Goal: Transaction & Acquisition: Purchase product/service

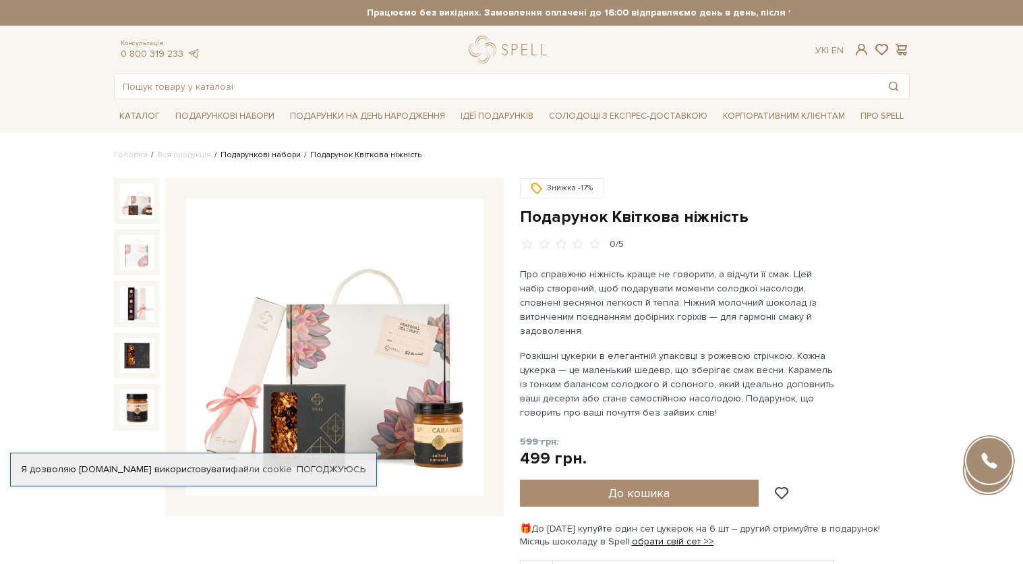
click at [248, 155] on link "Подарункові набори" at bounding box center [261, 155] width 80 height 10
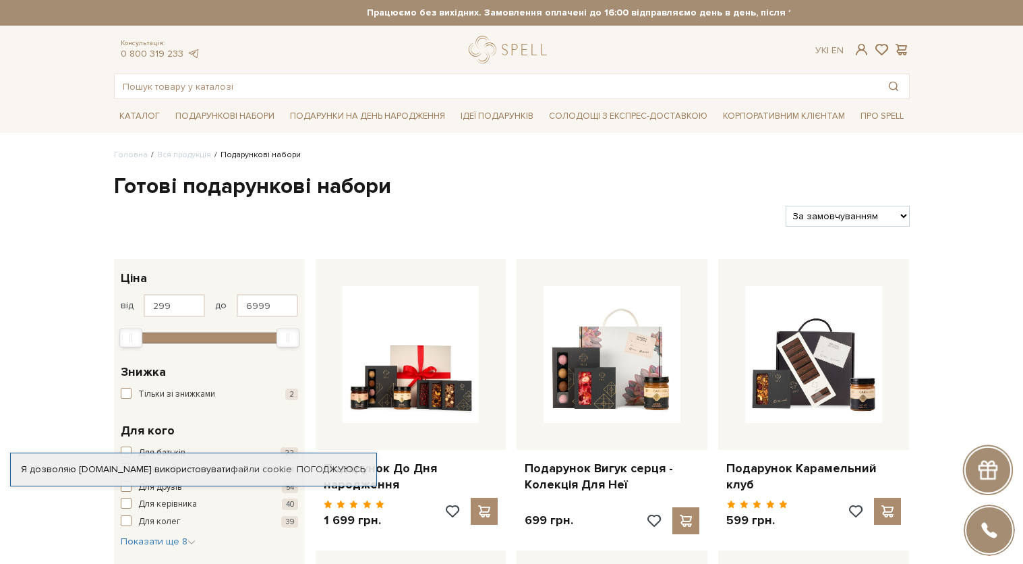
click at [910, 210] on div "За замовчуванням За Ціною (зростання) За Ціною (зменшення) Новинки За популярні…" at bounding box center [847, 216] width 134 height 21
select select "[URL][DOMAIN_NAME]"
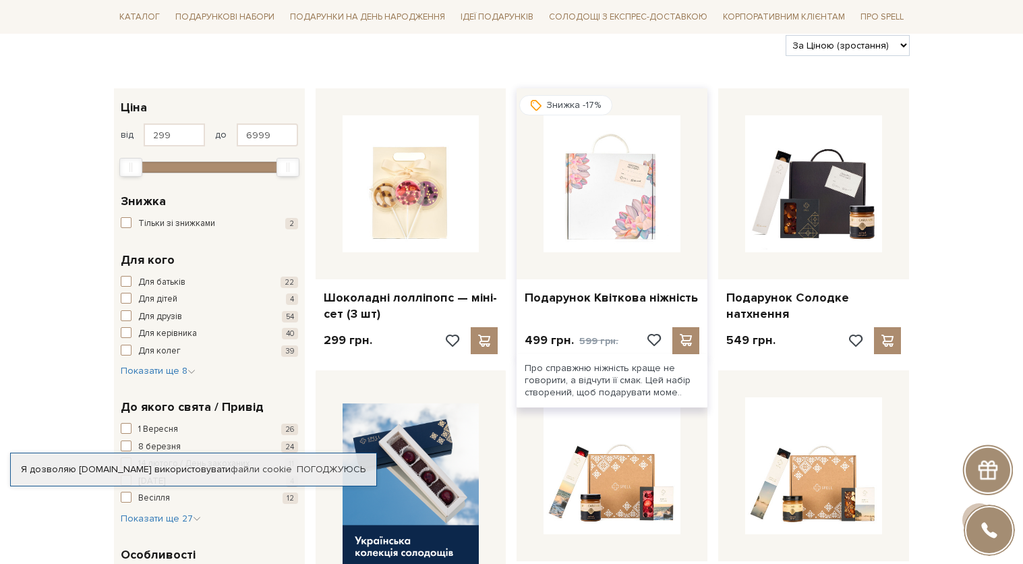
scroll to position [137, 0]
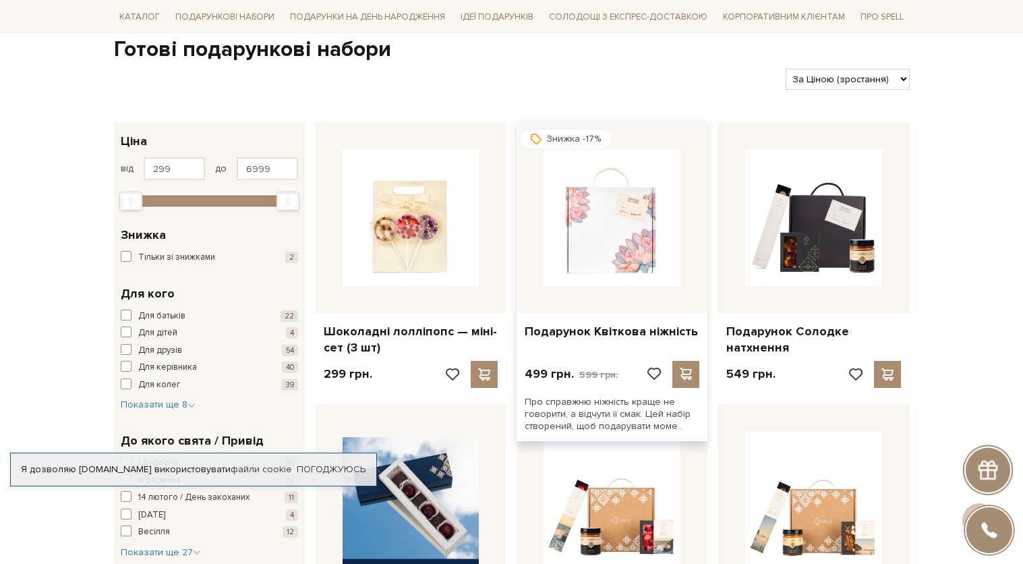
click at [610, 209] on img at bounding box center [612, 217] width 137 height 137
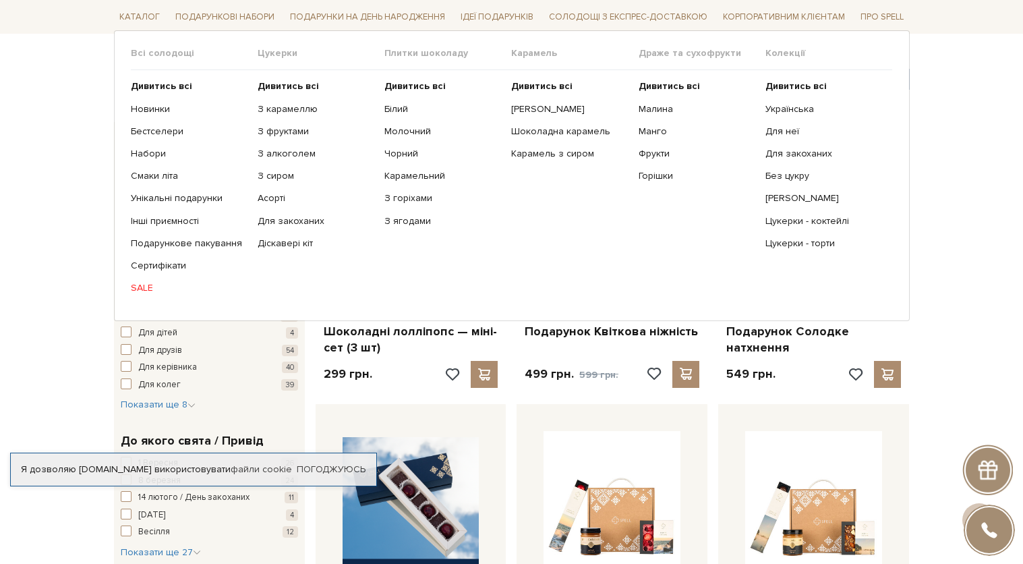
scroll to position [137, 0]
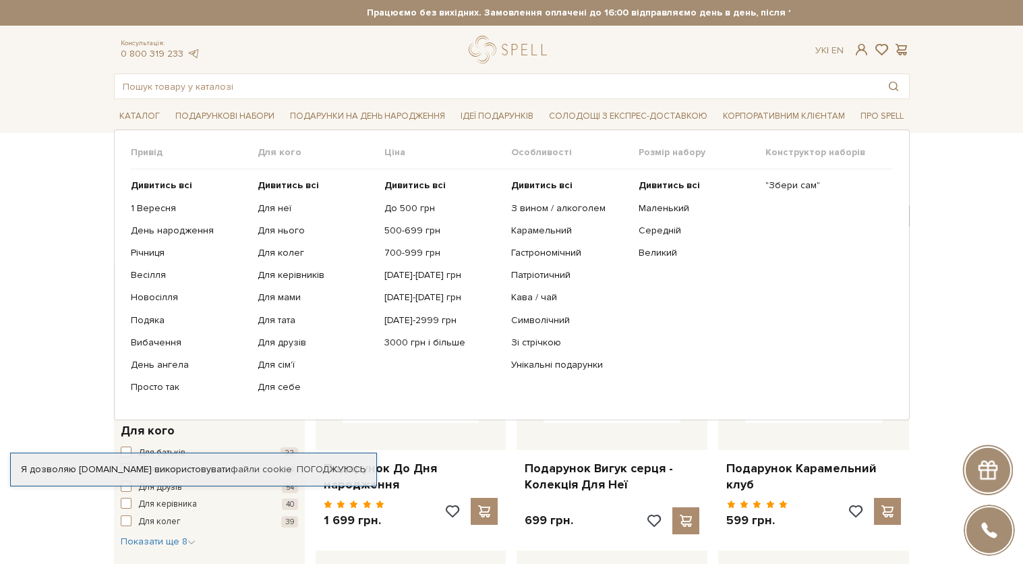
select select "[URL][DOMAIN_NAME]"
